Goal: Transaction & Acquisition: Purchase product/service

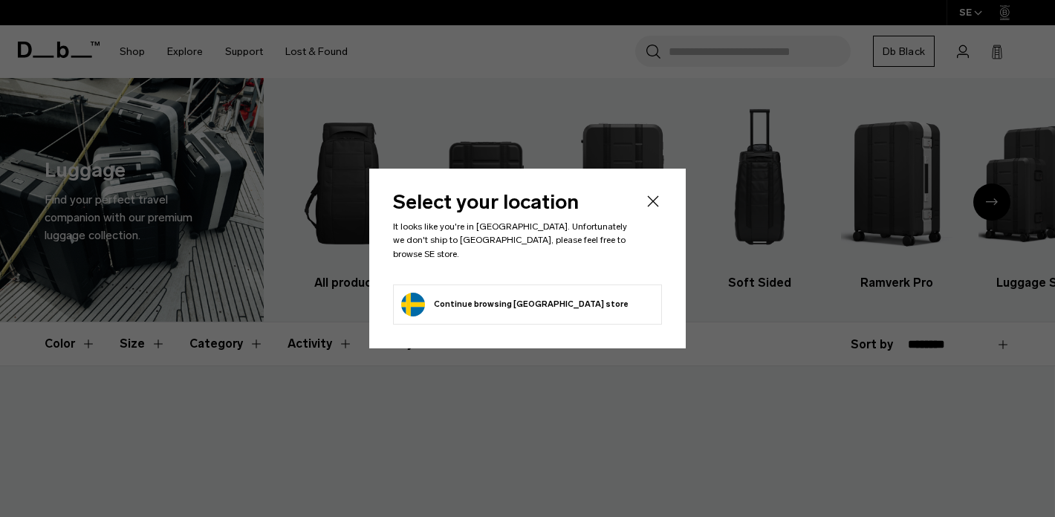
click at [666, 200] on div "Select your location It looks like you're in Thailand. Unfortunately we don't s…" at bounding box center [527, 258] width 316 height 179
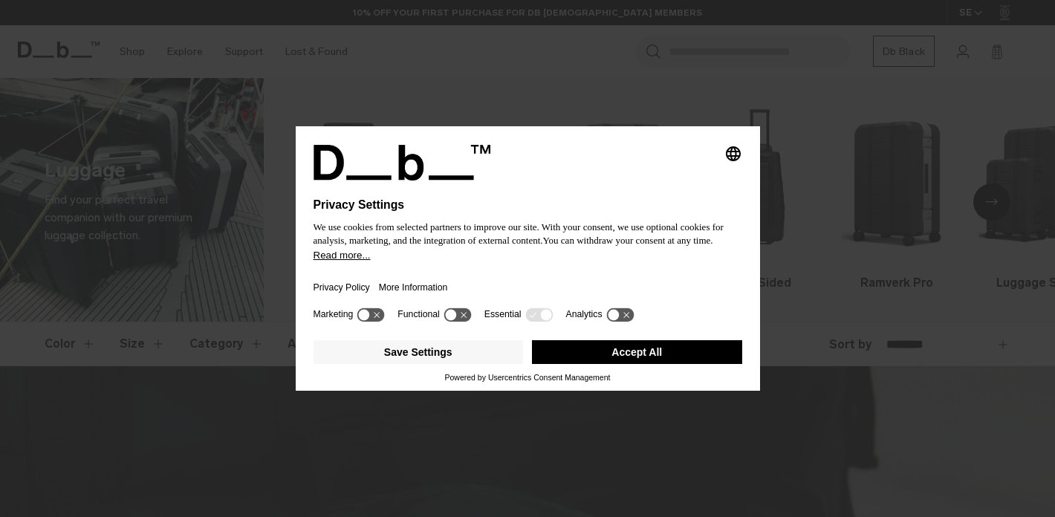
click at [650, 208] on body "Skip to content BUY NOW, PAY LATER WITH KLARNA 10% OFF YOUR FIRST PURCHASE FOR …" at bounding box center [527, 258] width 1055 height 517
click at [594, 364] on button "Accept All" at bounding box center [637, 352] width 210 height 24
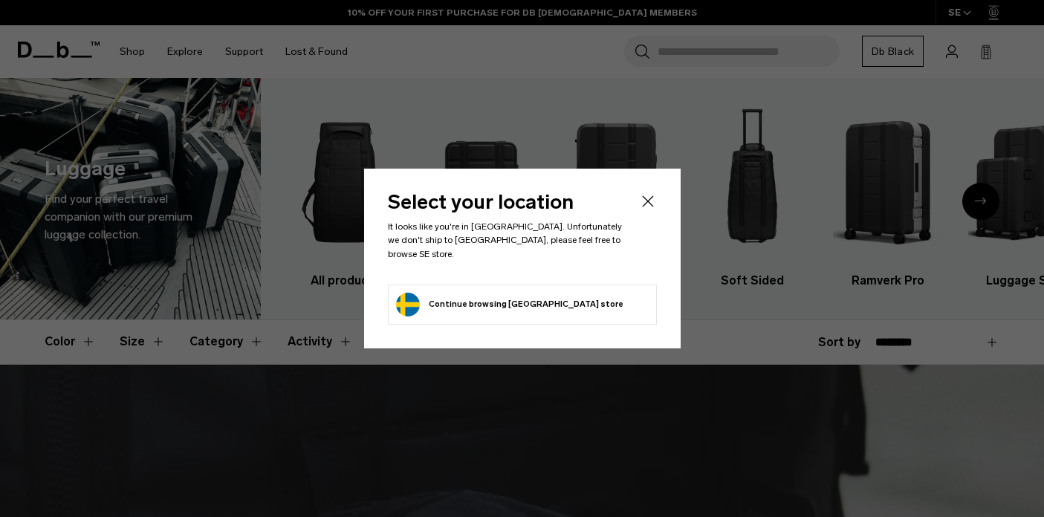
click at [635, 213] on header "Select your location It looks like you're in Thailand. Unfortunately we don't s…" at bounding box center [522, 237] width 269 height 91
click at [643, 207] on icon "Close" at bounding box center [647, 201] width 11 height 11
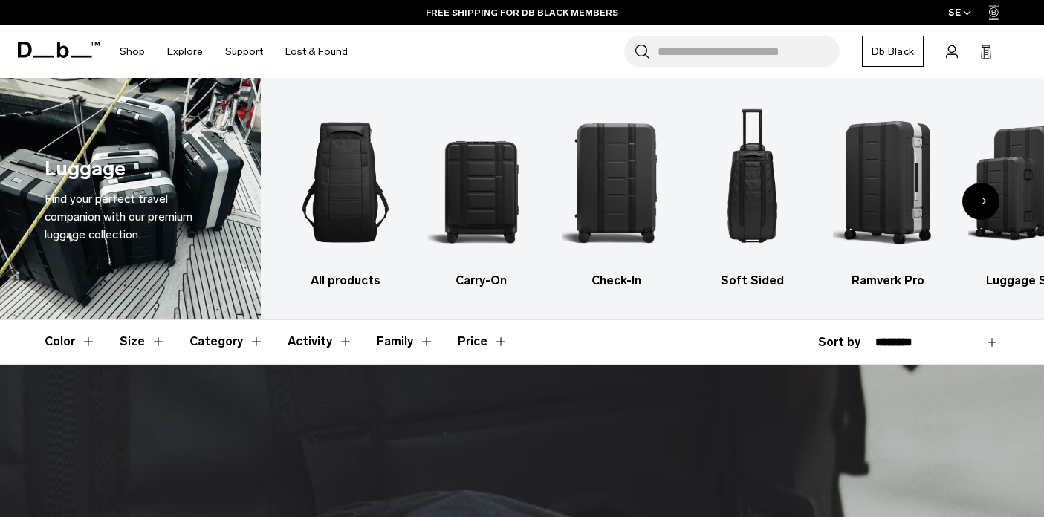
click at [683, 51] on input "Search for Bags, Luggage..." at bounding box center [748, 51] width 182 height 31
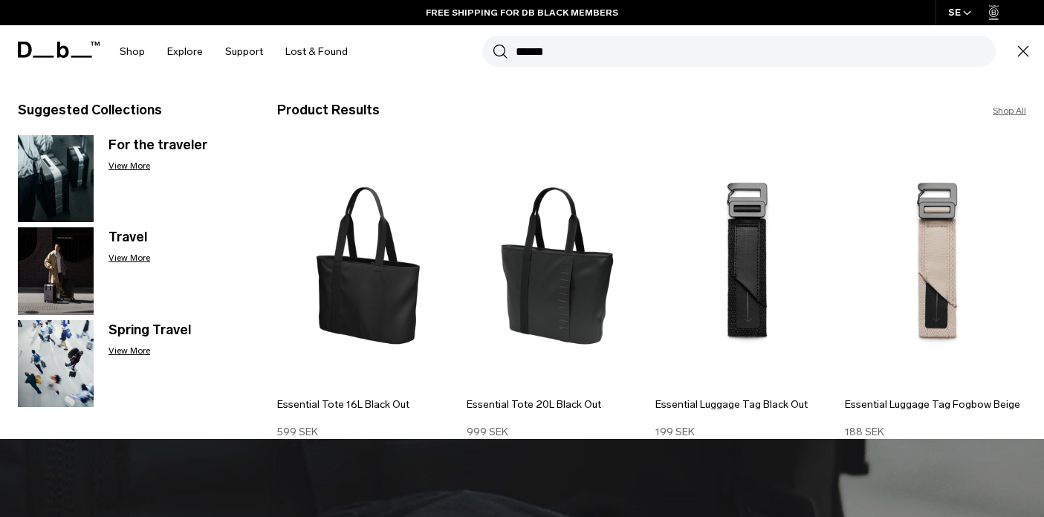
type input "******"
click at [493, 43] on button "Search" at bounding box center [501, 51] width 16 height 16
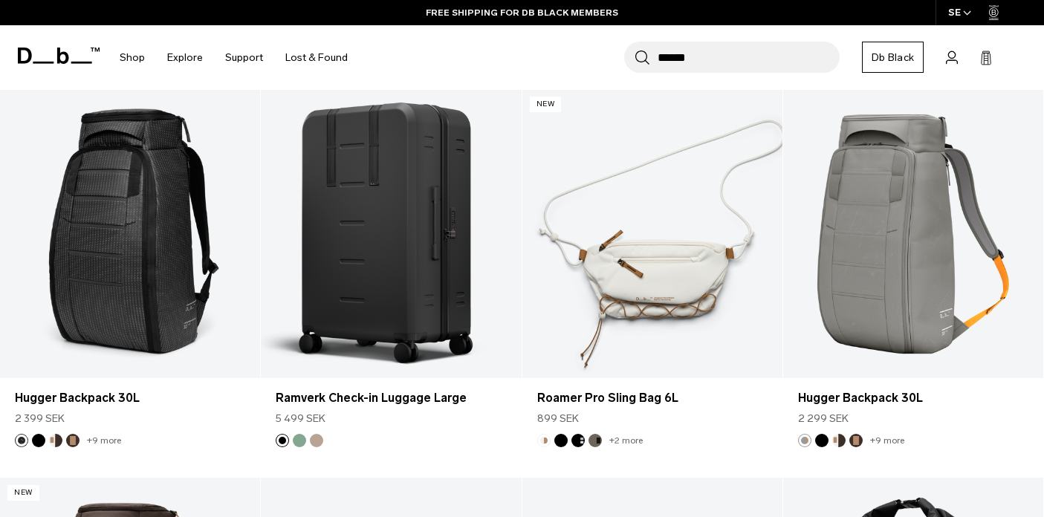
scroll to position [4581, 0]
